Goal: Check status

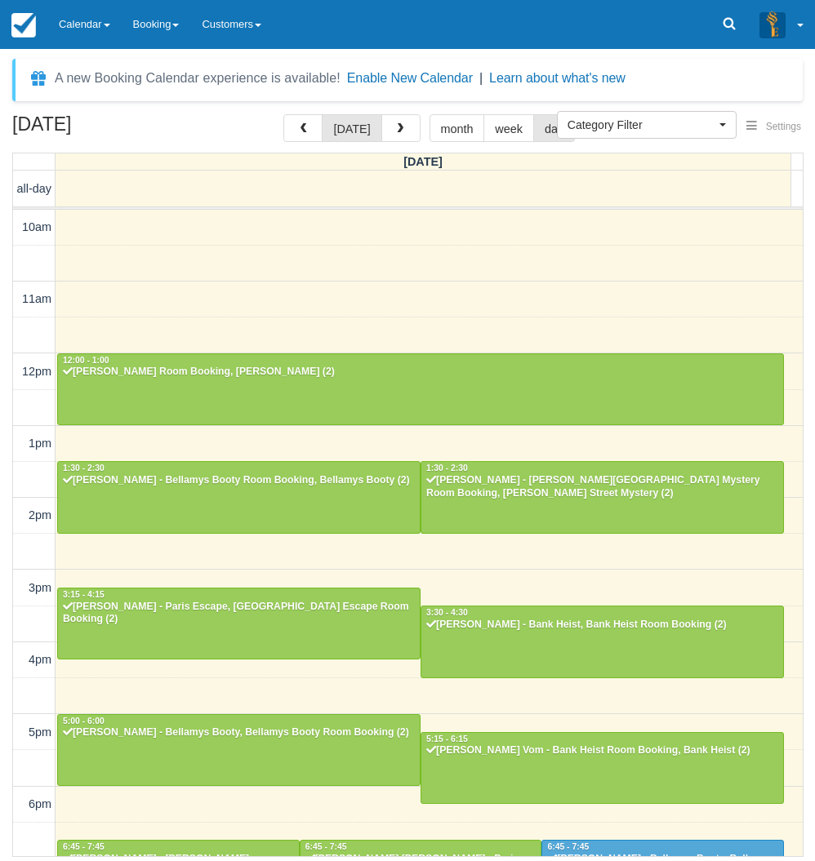
select select
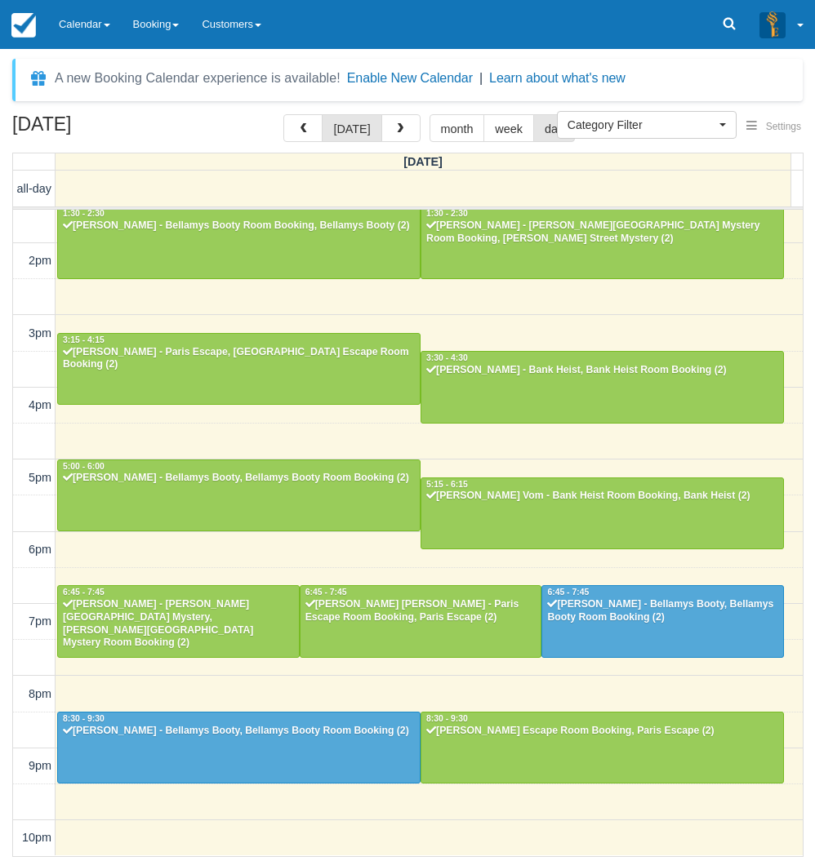
click at [10, 572] on div "September 27, 2025 today month week day Saturday all-day 10am 11am 12pm 1pm 2pm…" at bounding box center [407, 485] width 815 height 743
click at [78, 32] on link "Calendar" at bounding box center [84, 24] width 74 height 49
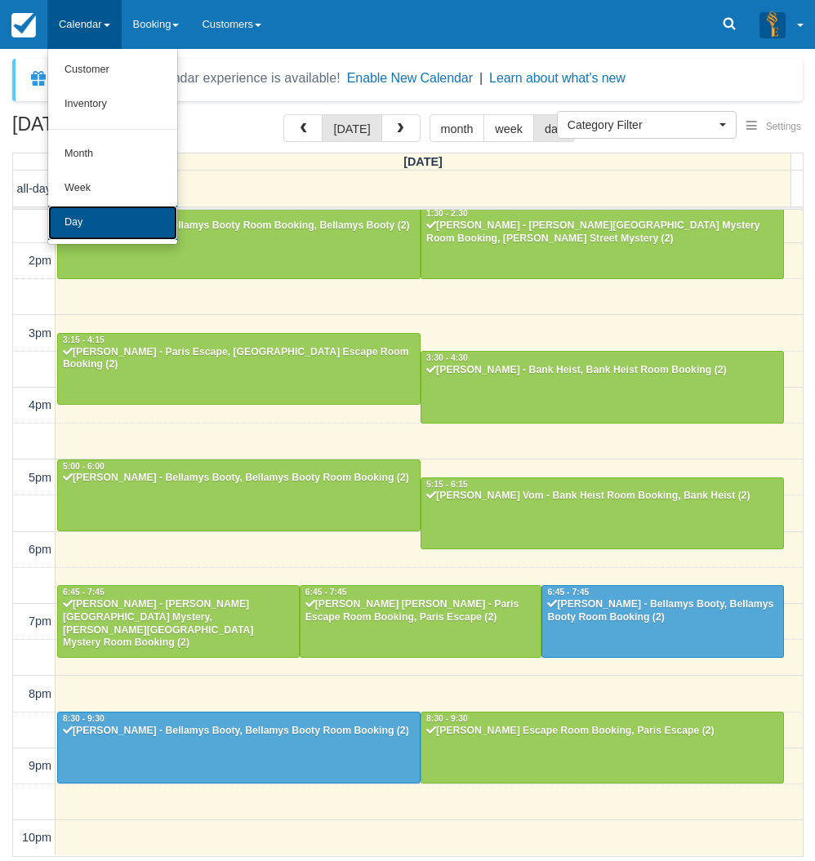
click at [73, 226] on link "Day" at bounding box center [112, 223] width 129 height 34
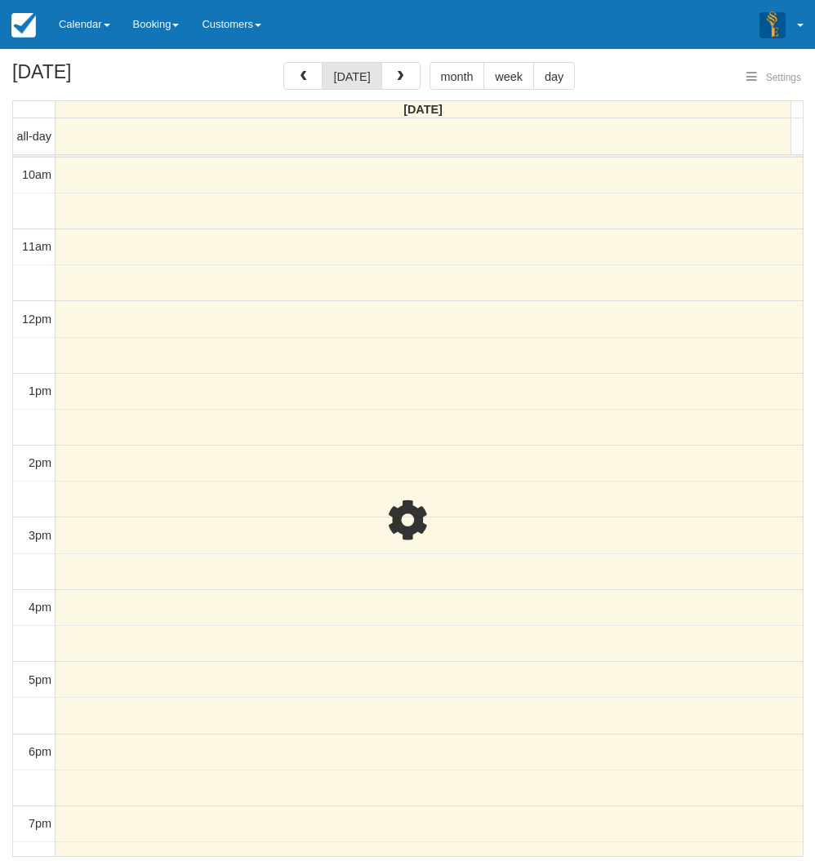
select select
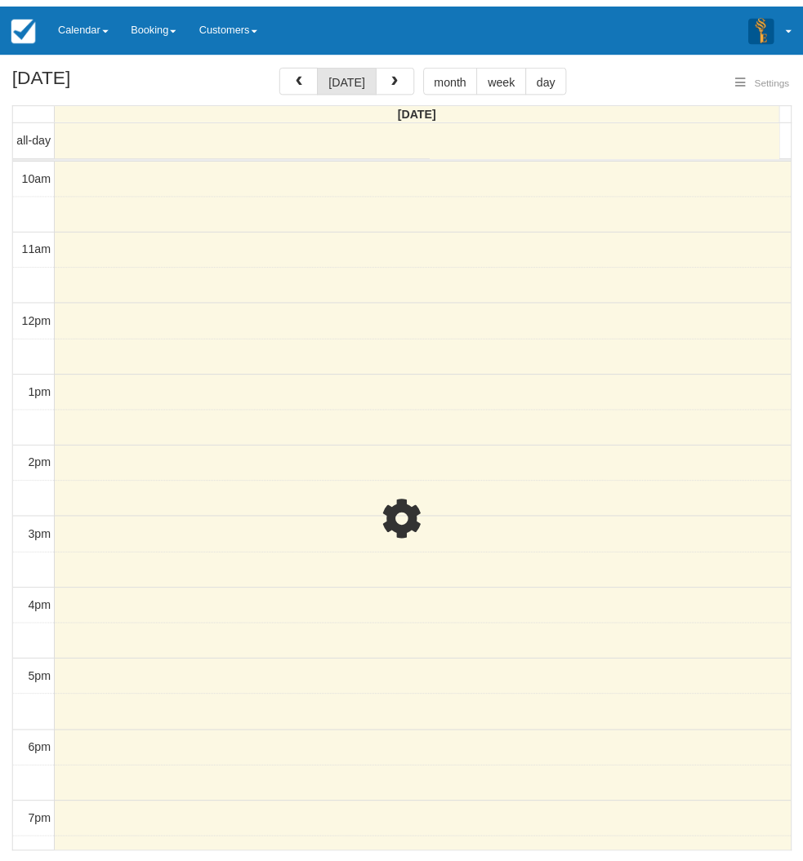
scroll to position [73, 0]
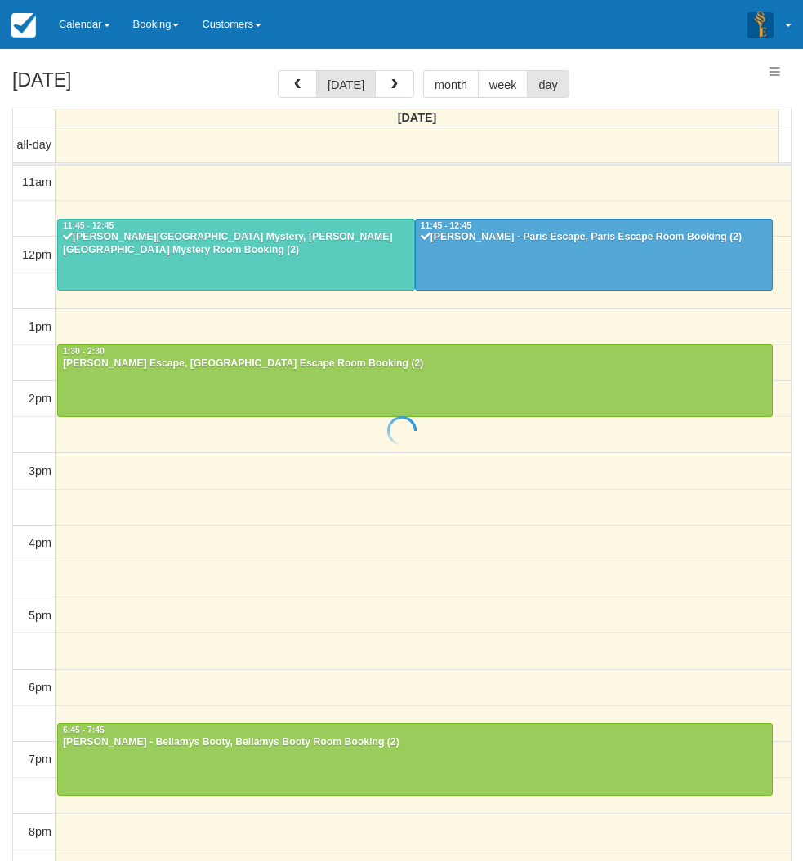
select select
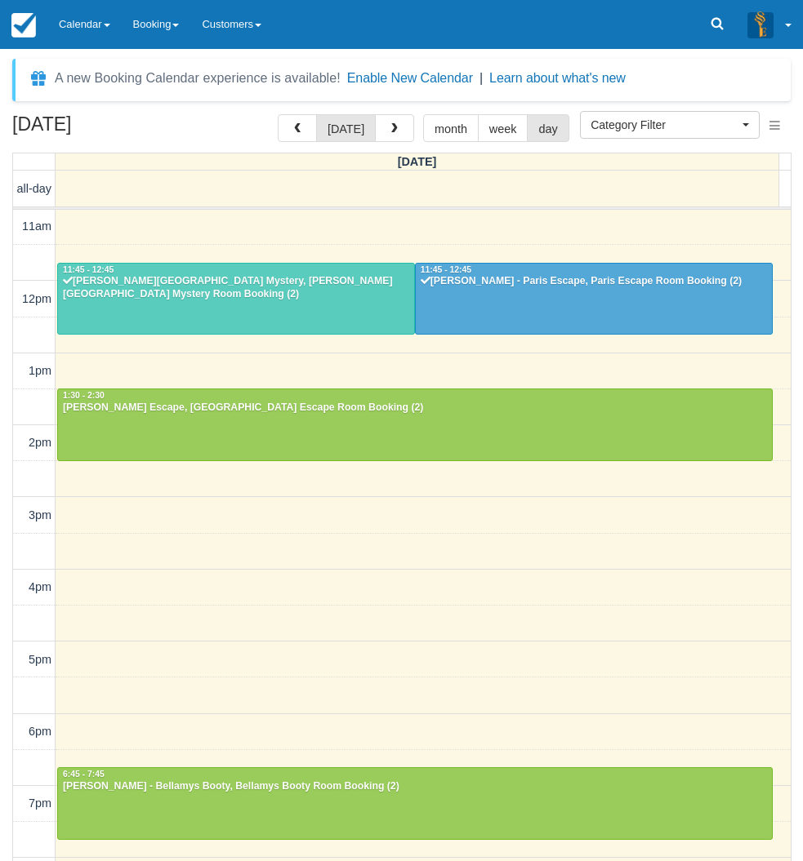
scroll to position [0, 0]
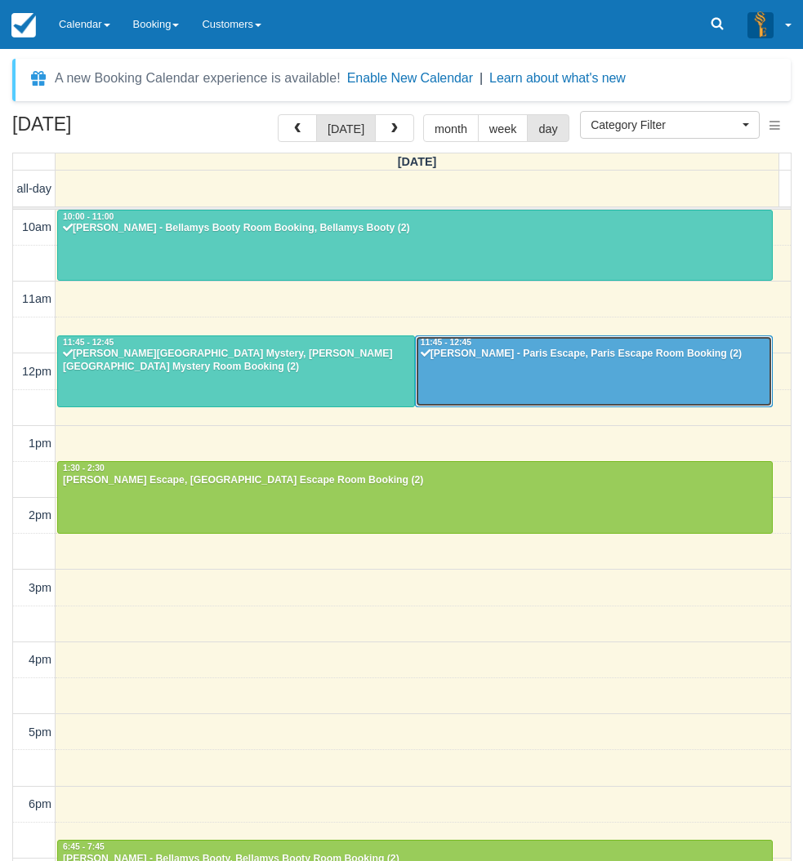
click at [504, 369] on div at bounding box center [594, 371] width 356 height 70
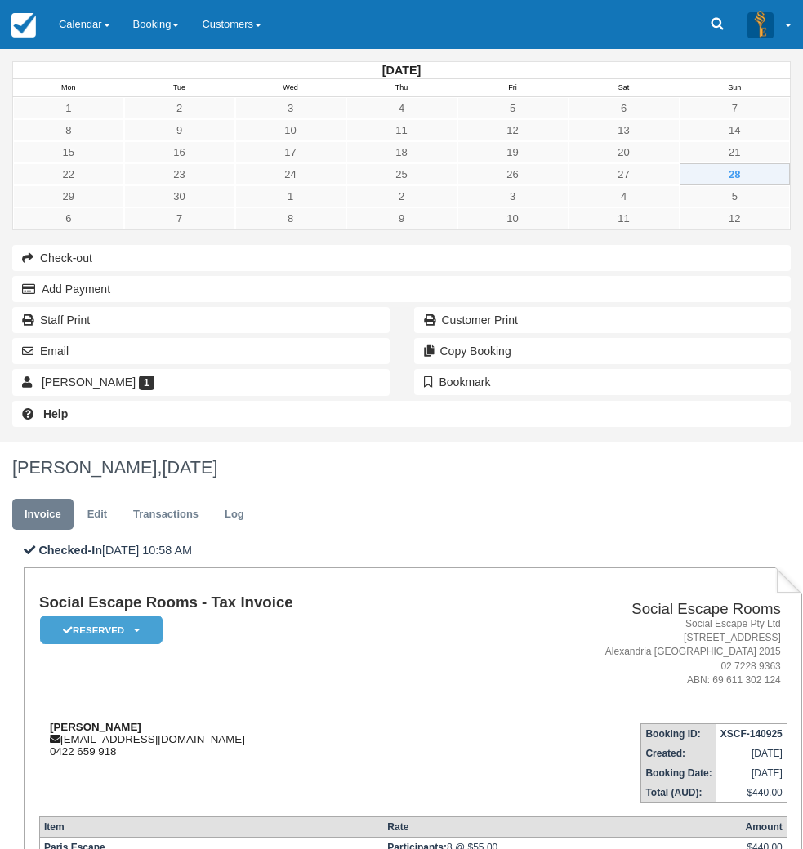
click at [141, 721] on strong "Leanne O'Reilly" at bounding box center [95, 727] width 91 height 12
drag, startPoint x: 274, startPoint y: 334, endPoint x: 305, endPoint y: 331, distance: 32.0
click at [141, 721] on strong "Leanne O'Reilly" at bounding box center [95, 727] width 91 height 12
copy strong "Leanne O'Reilly"
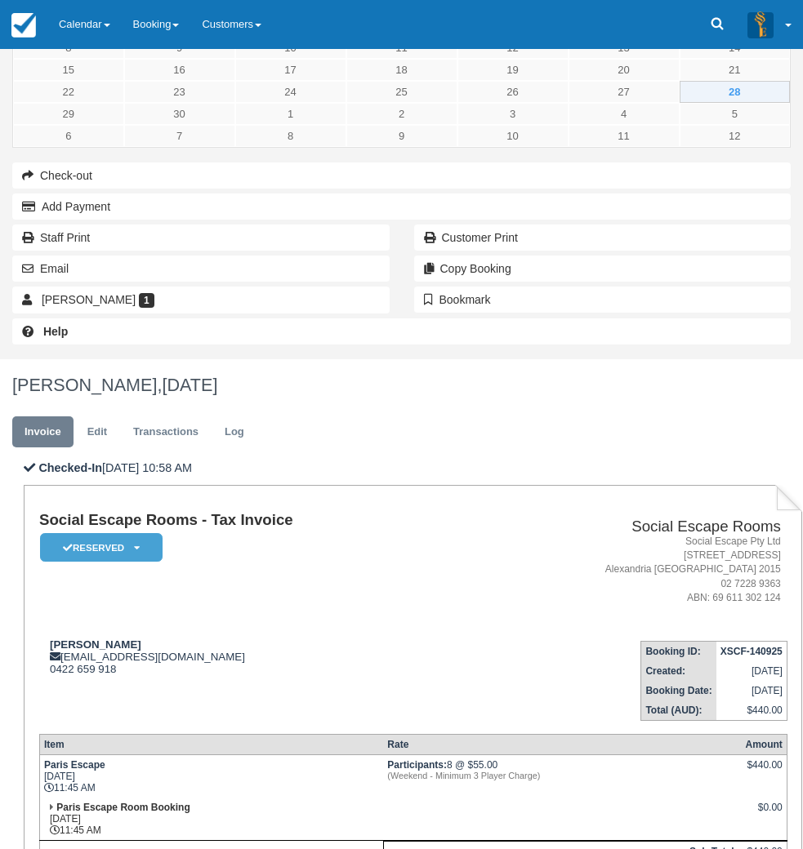
scroll to position [83, 0]
click at [383, 754] on td "Paris Escape Sun Sept 28, 2025 11:45 AM" at bounding box center [211, 775] width 344 height 43
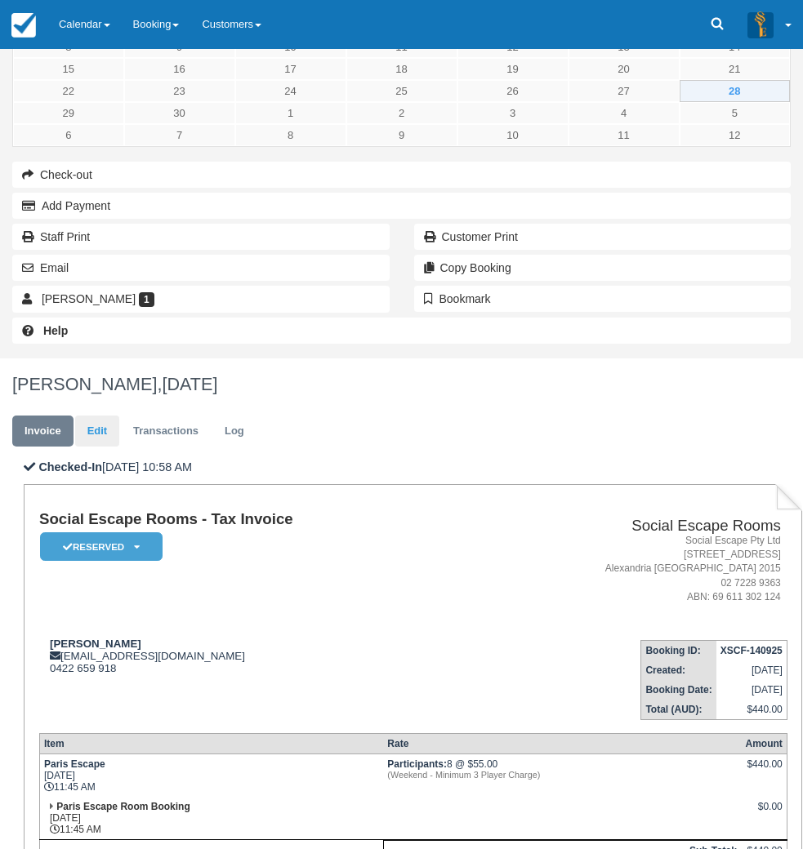
scroll to position [0, 0]
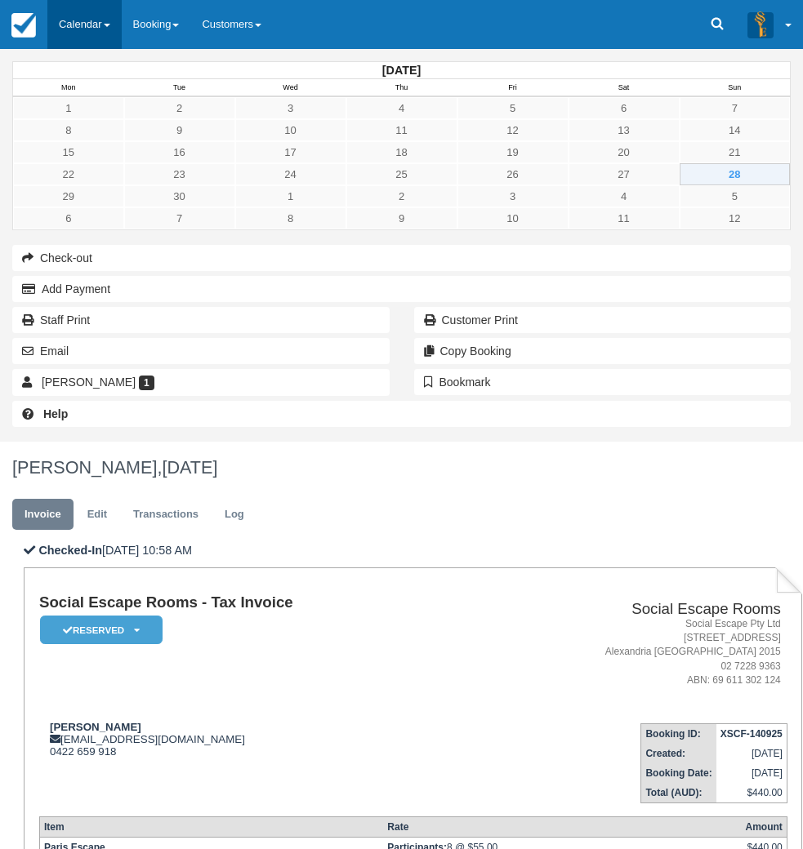
click at [102, 18] on link "Calendar" at bounding box center [84, 24] width 74 height 49
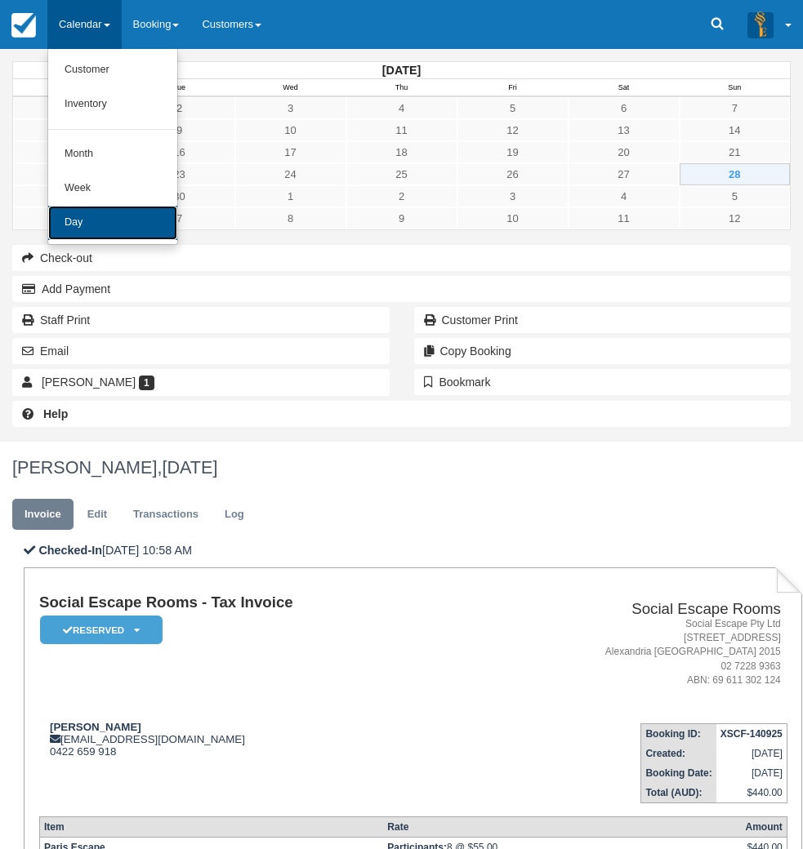
click at [119, 212] on link "Day" at bounding box center [112, 223] width 129 height 34
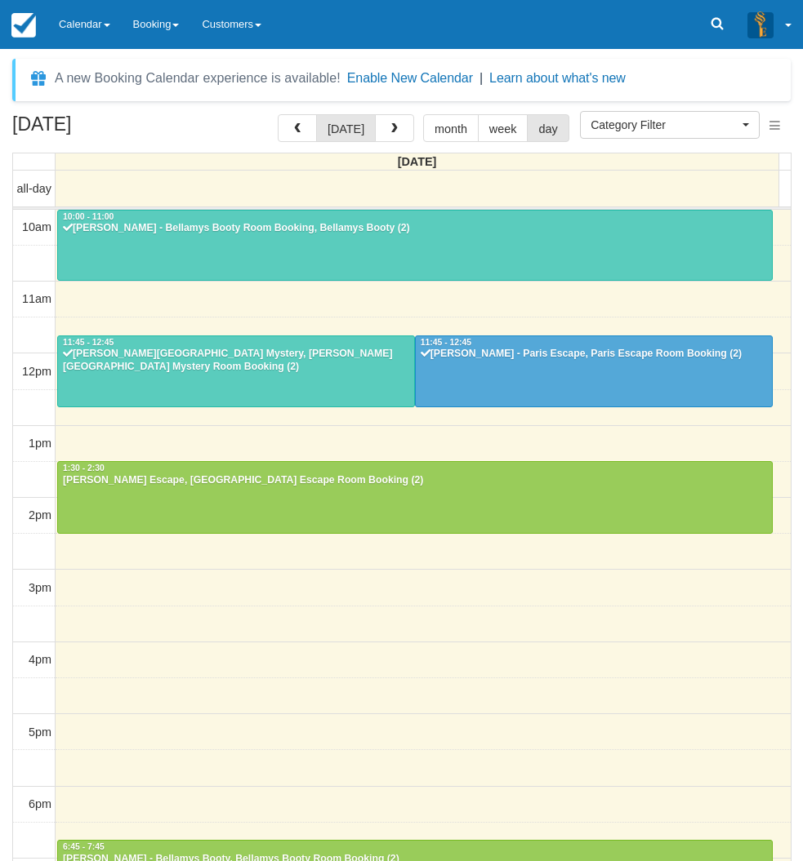
select select
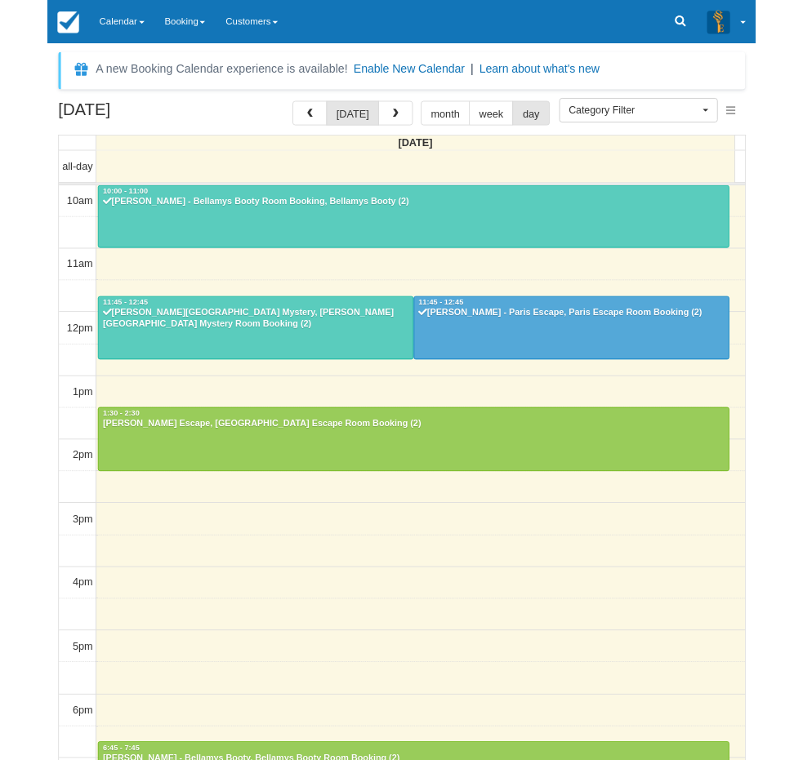
scroll to position [73, 0]
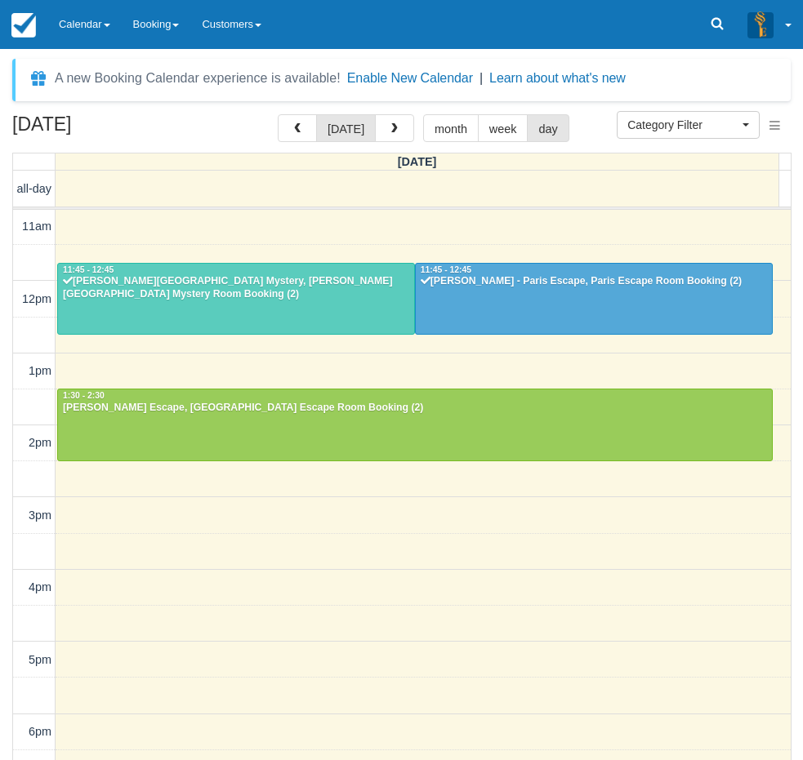
click at [5, 459] on div "September 28, 2025 today month week day Sunday all-day 10am 11am 12pm 1pm 2pm 3…" at bounding box center [401, 511] width 803 height 795
click at [73, 30] on link "Calendar" at bounding box center [84, 24] width 74 height 49
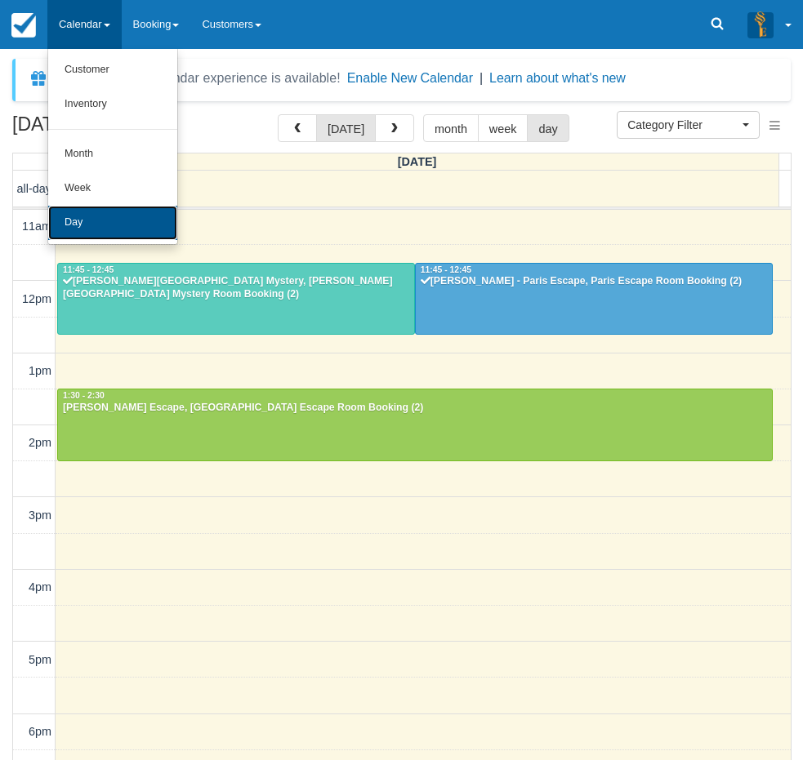
click at [100, 222] on link "Day" at bounding box center [112, 223] width 129 height 34
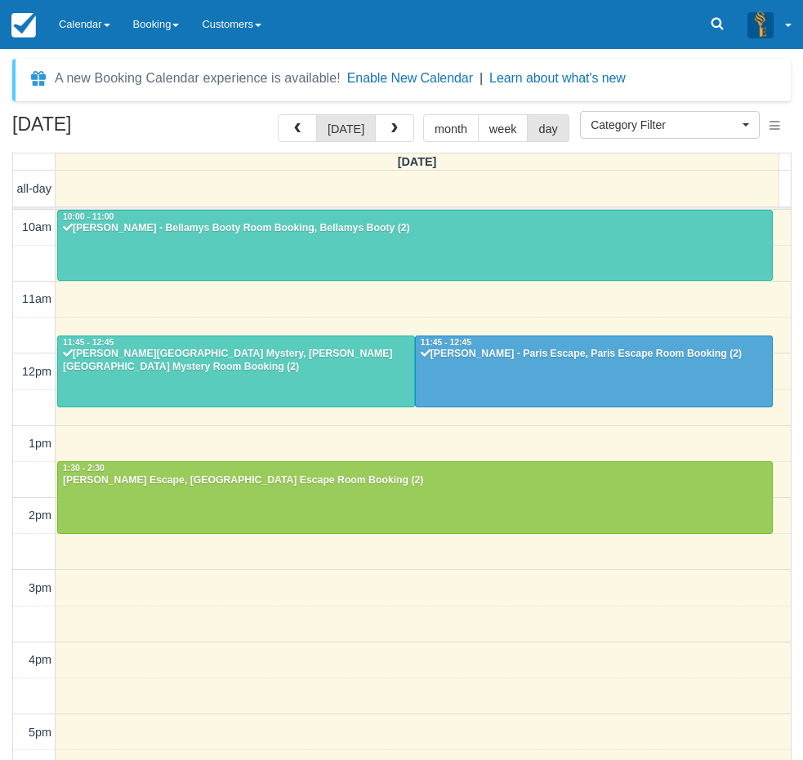
select select
